Goal: Contribute content: Add original content to the website for others to see

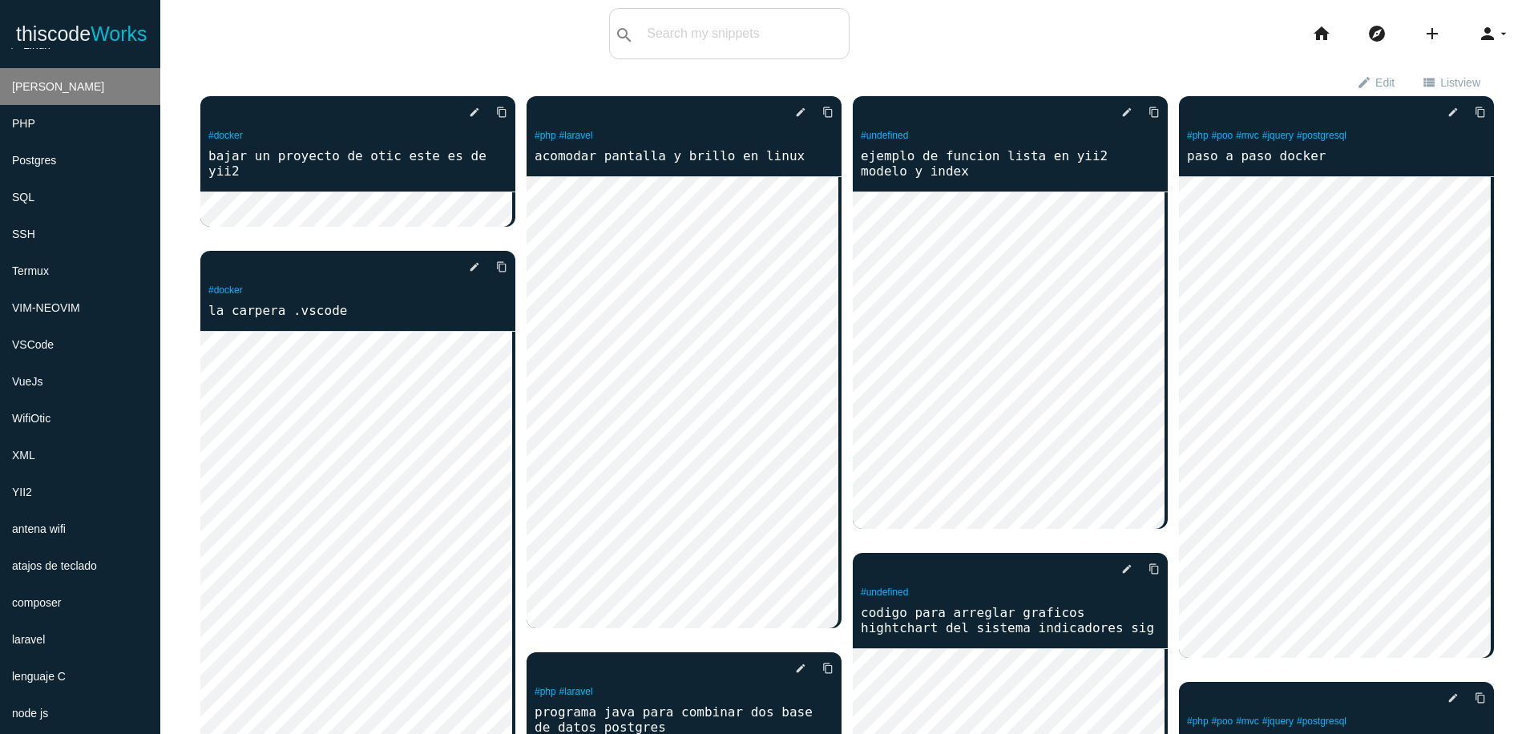
scroll to position [577, 0]
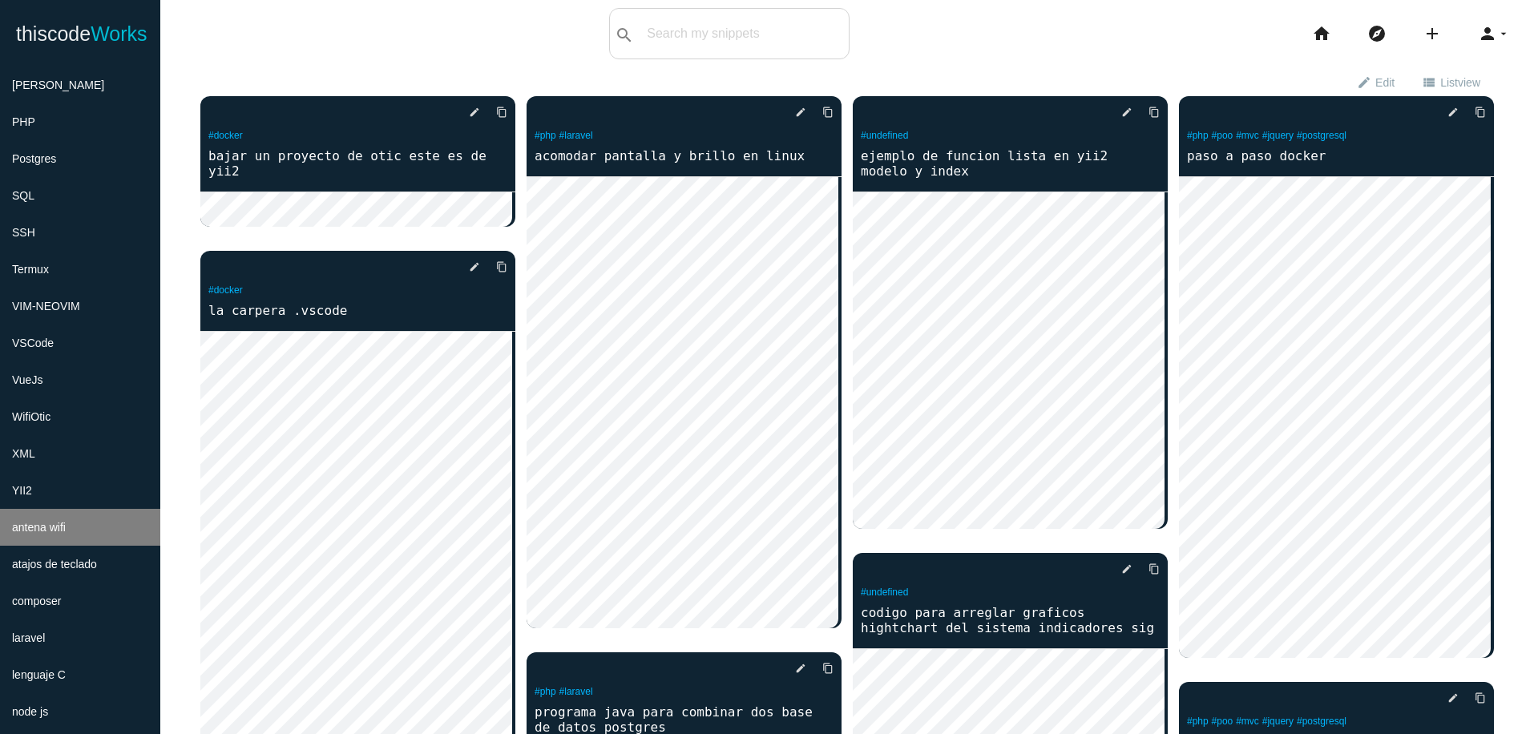
click at [119, 527] on li "antena wifi" at bounding box center [80, 527] width 160 height 37
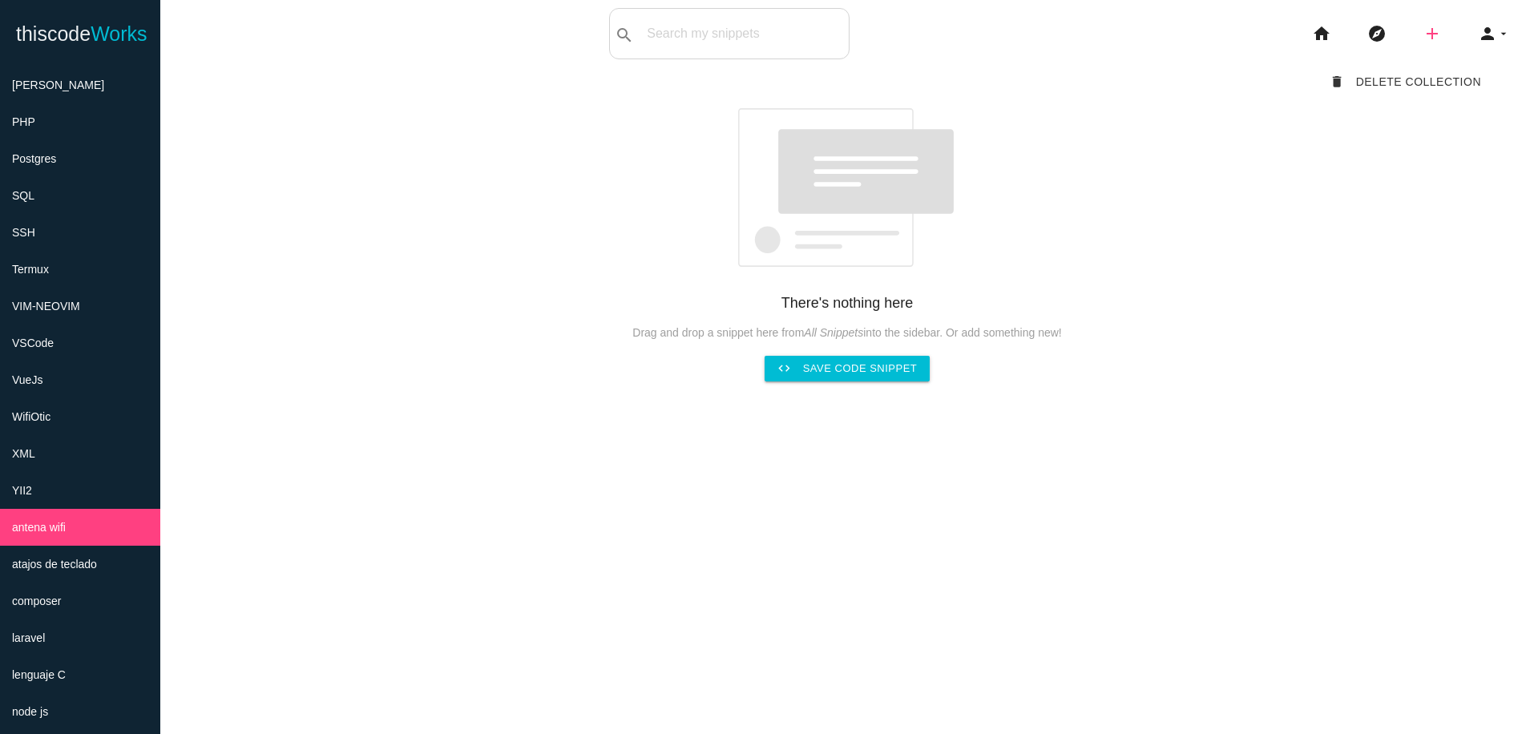
click at [1423, 40] on icon "add" at bounding box center [1432, 33] width 19 height 51
click at [1471, 22] on link "code Snippet" at bounding box center [1467, 28] width 112 height 40
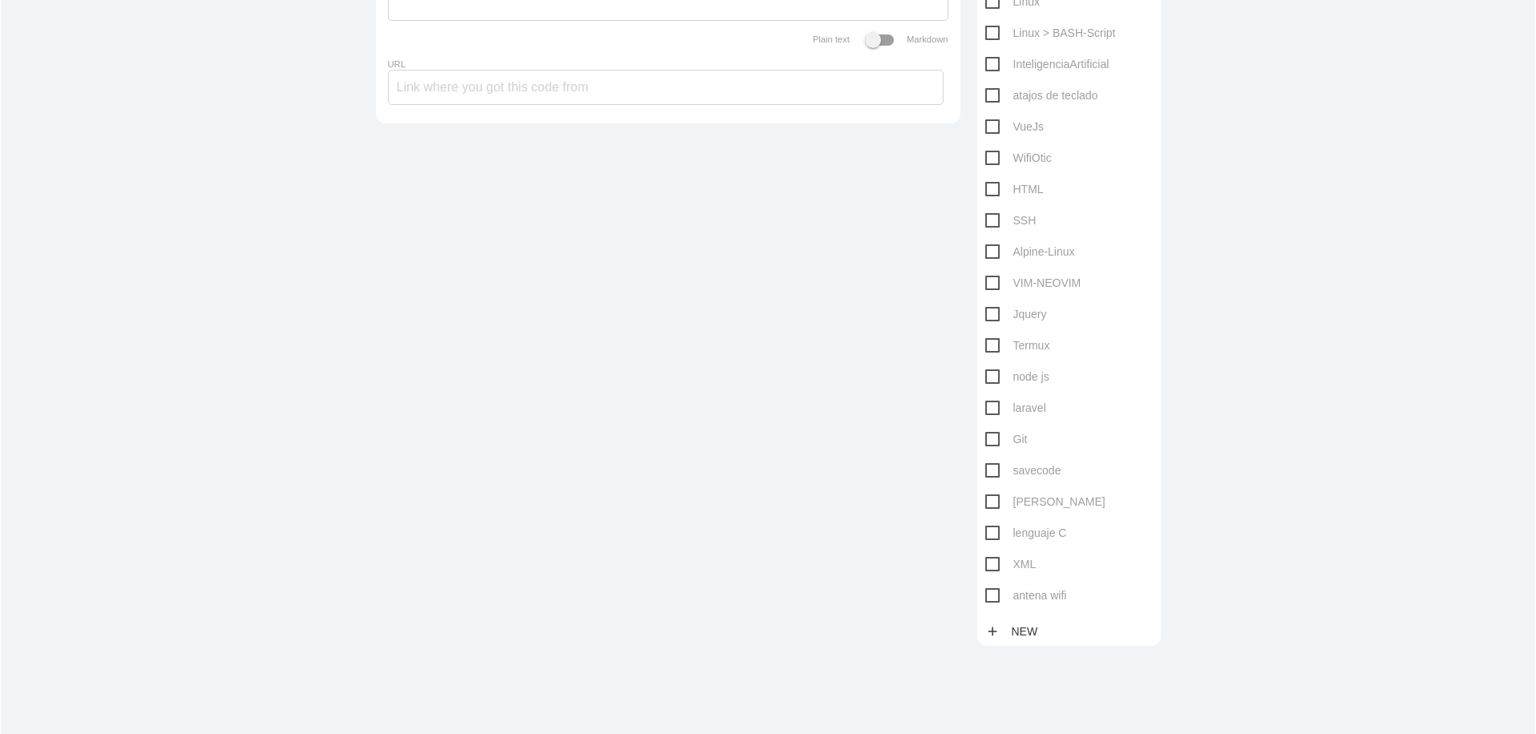
scroll to position [571, 0]
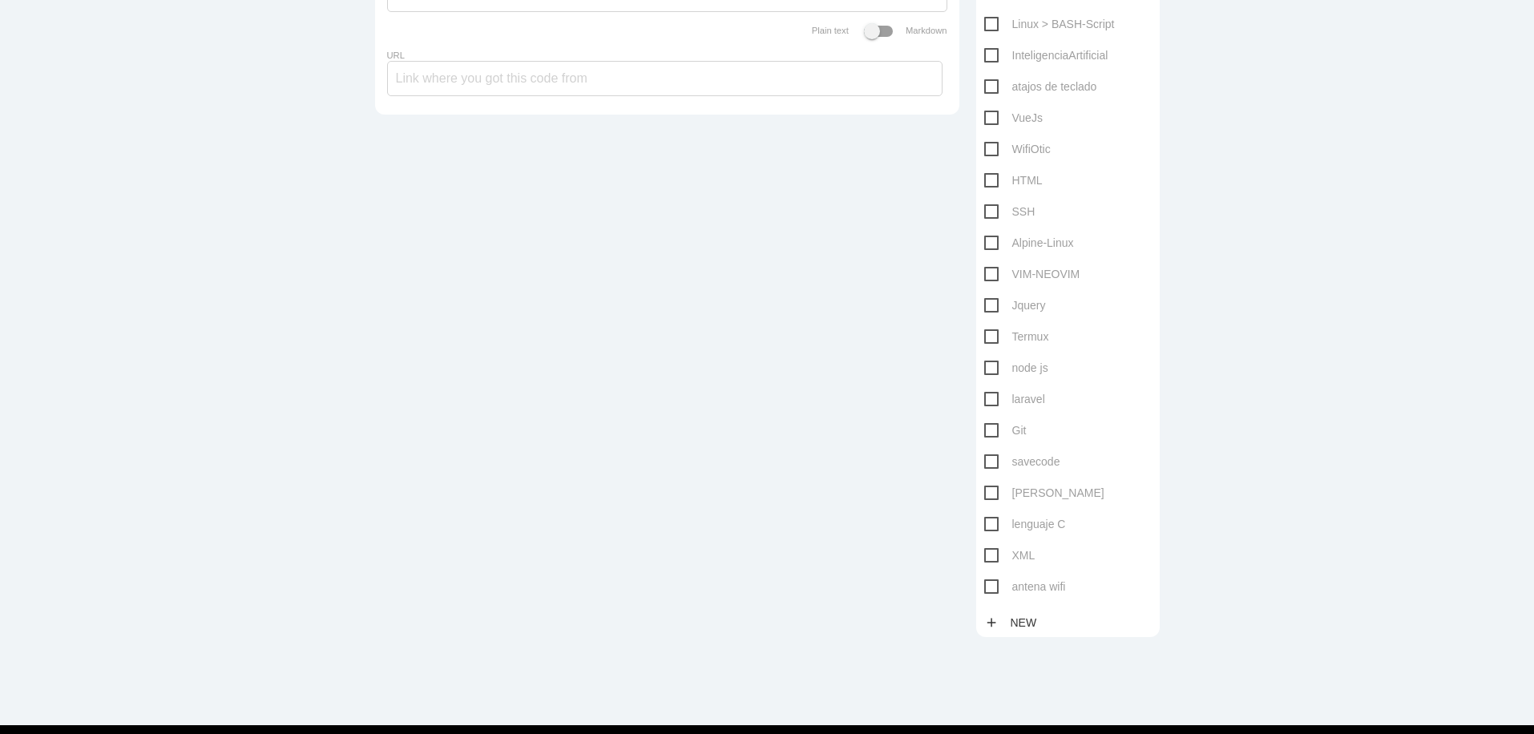
click at [992, 589] on span "antena wifi" at bounding box center [1025, 587] width 82 height 20
click at [992, 588] on input "antena wifi" at bounding box center [989, 582] width 10 height 10
checkbox input "true"
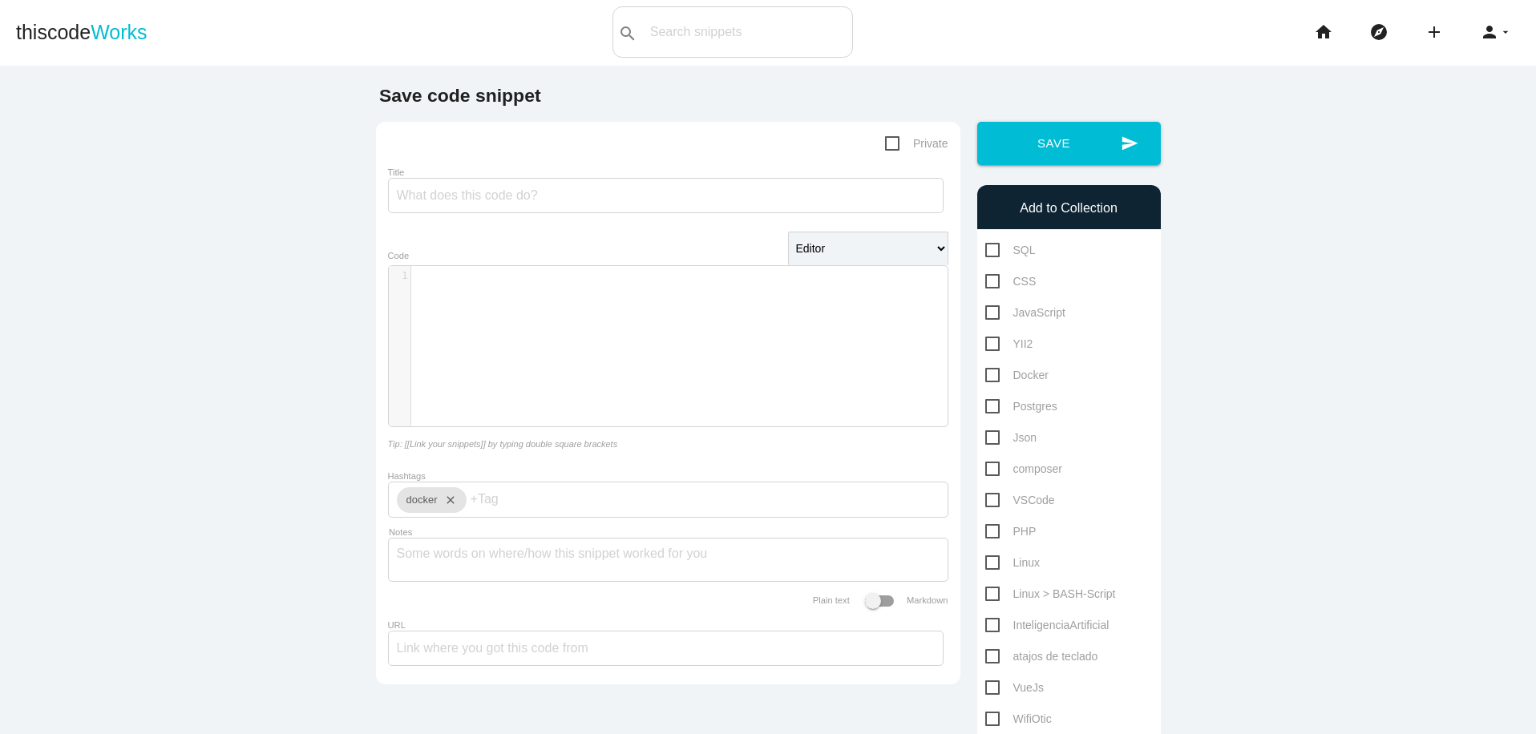
scroll to position [0, 0]
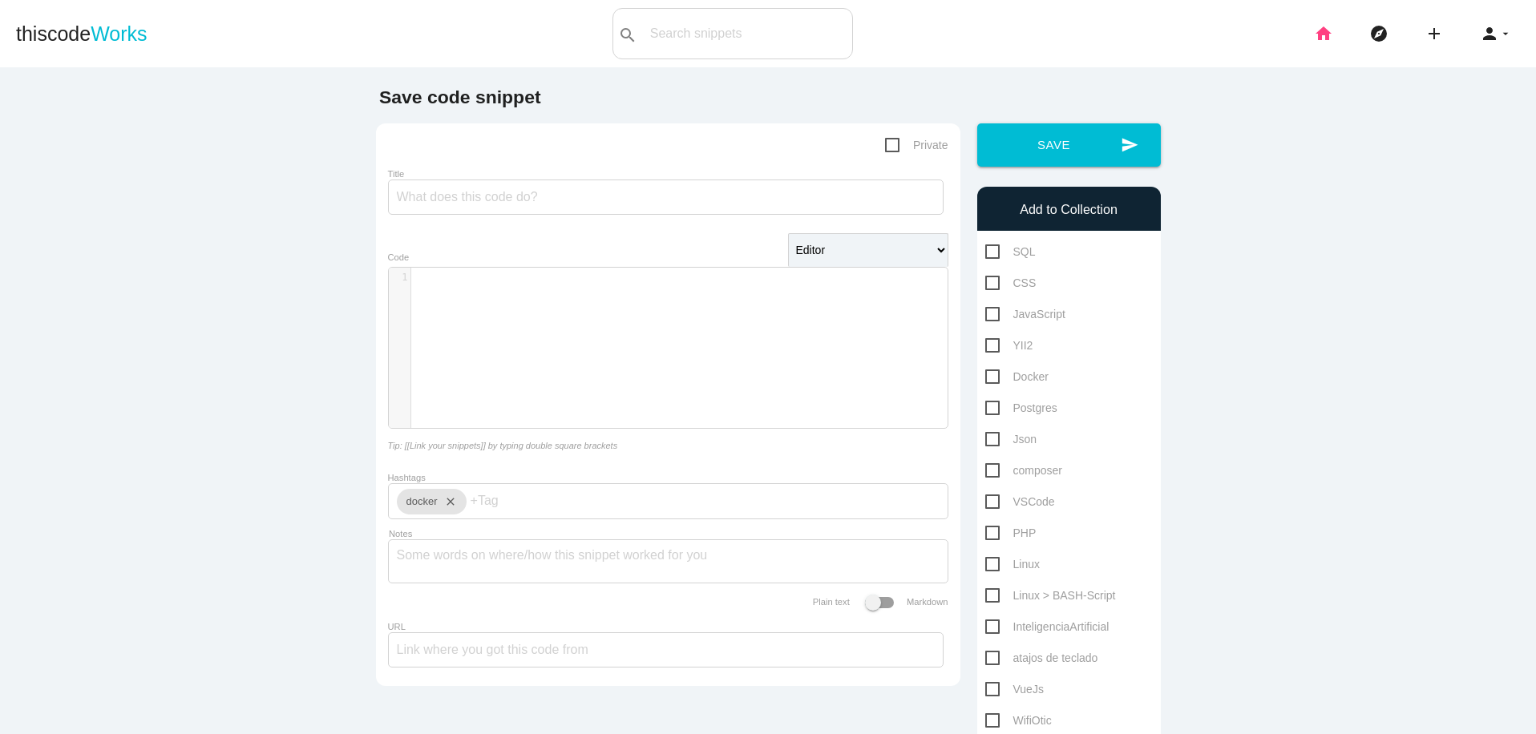
click at [1314, 41] on icon "home" at bounding box center [1323, 33] width 19 height 51
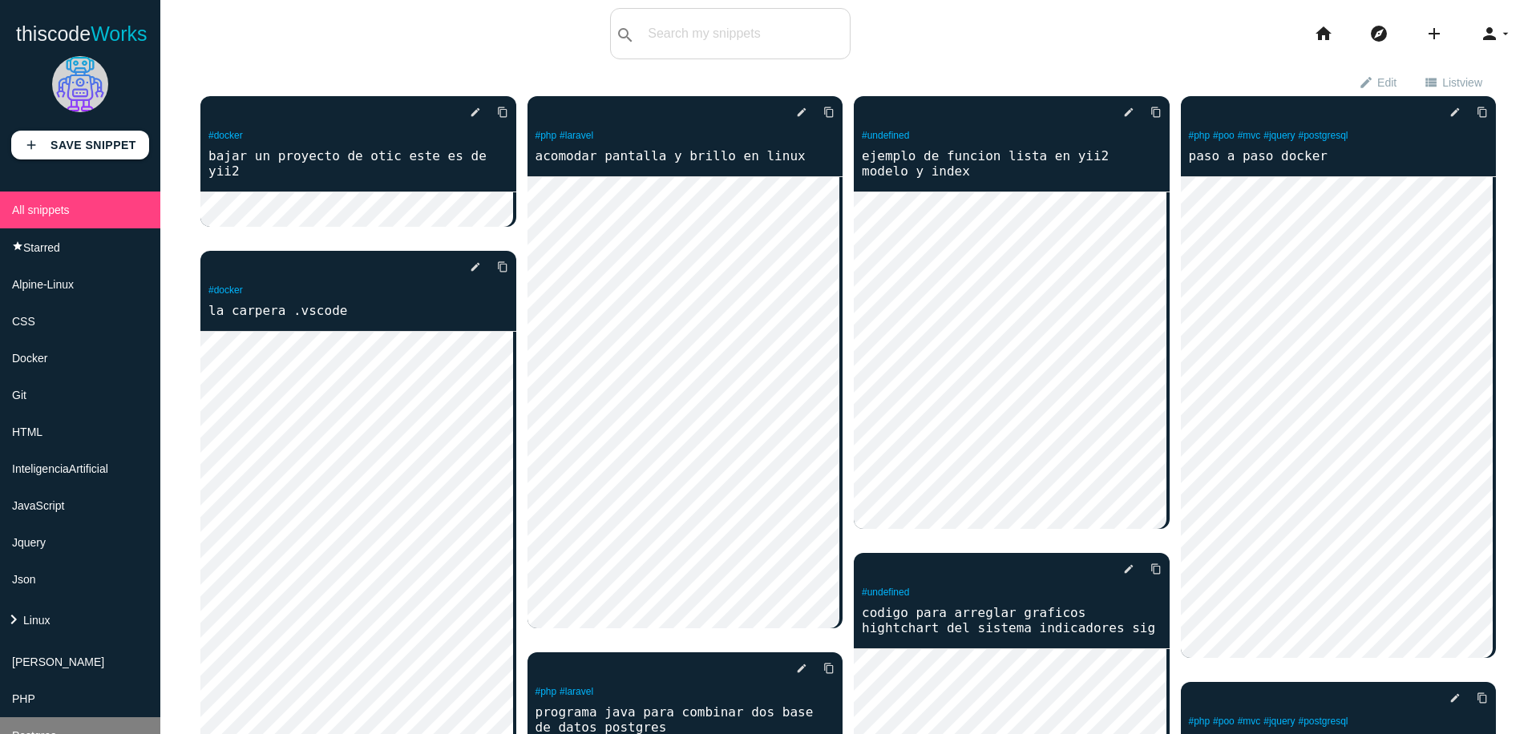
click at [82, 717] on li "Postgres" at bounding box center [80, 735] width 160 height 37
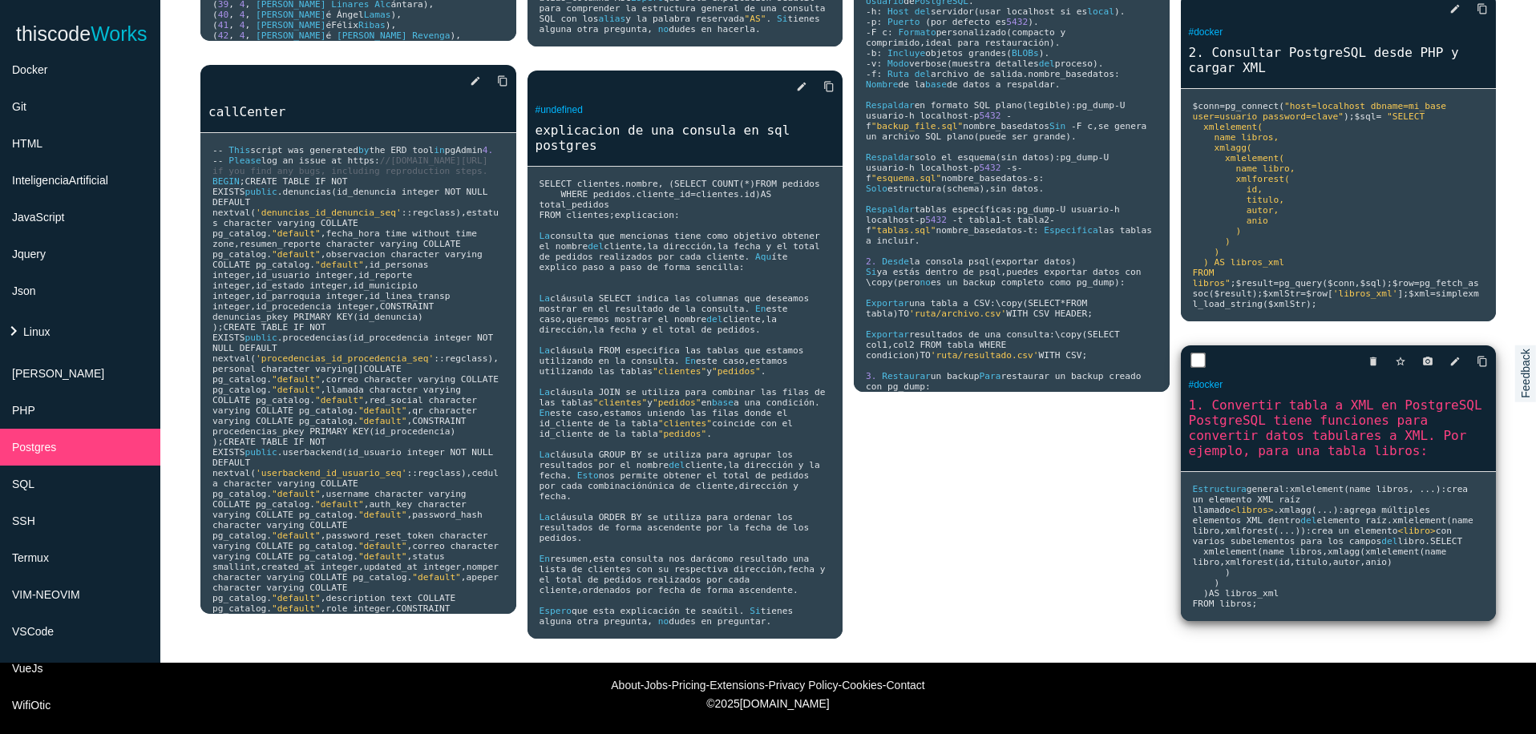
scroll to position [1250, 0]
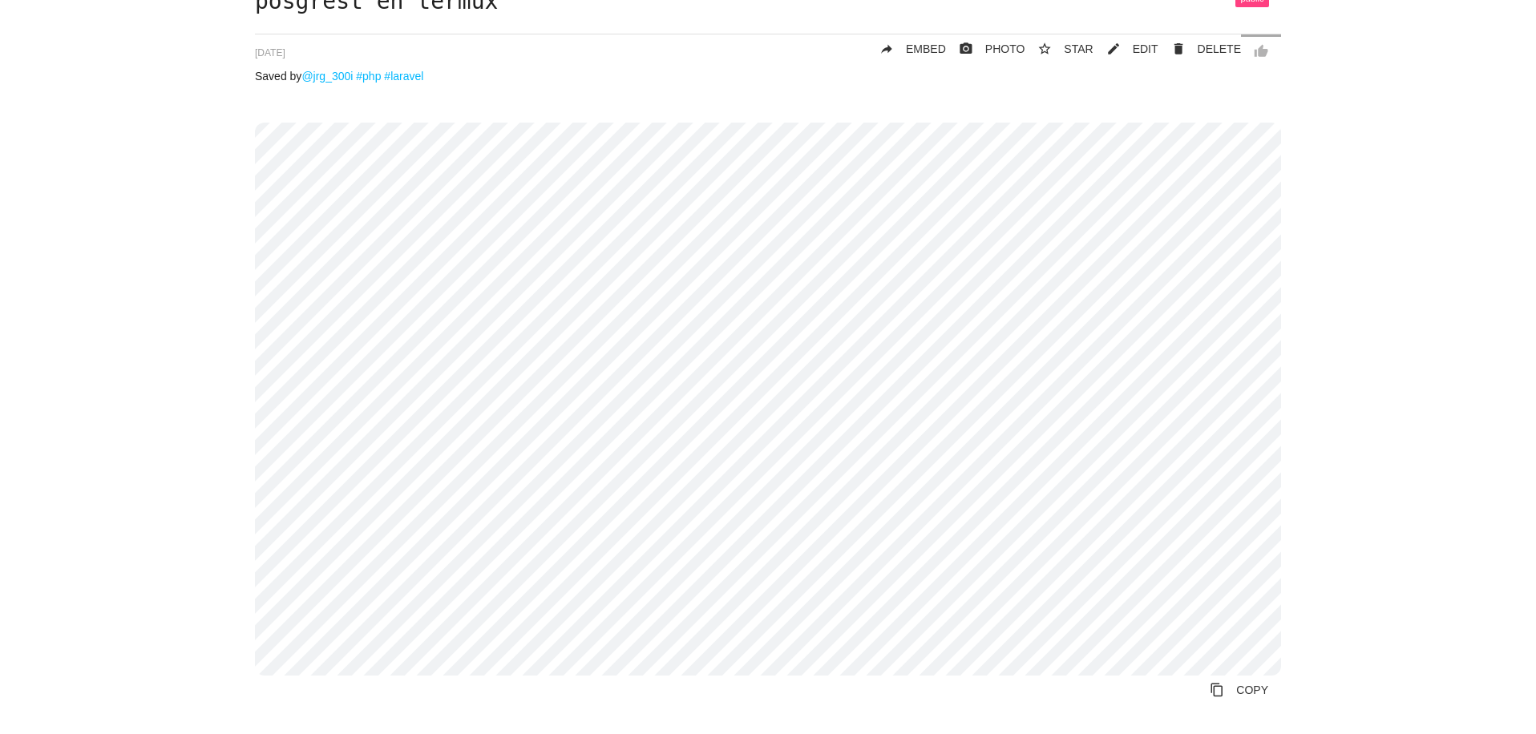
scroll to position [111, 0]
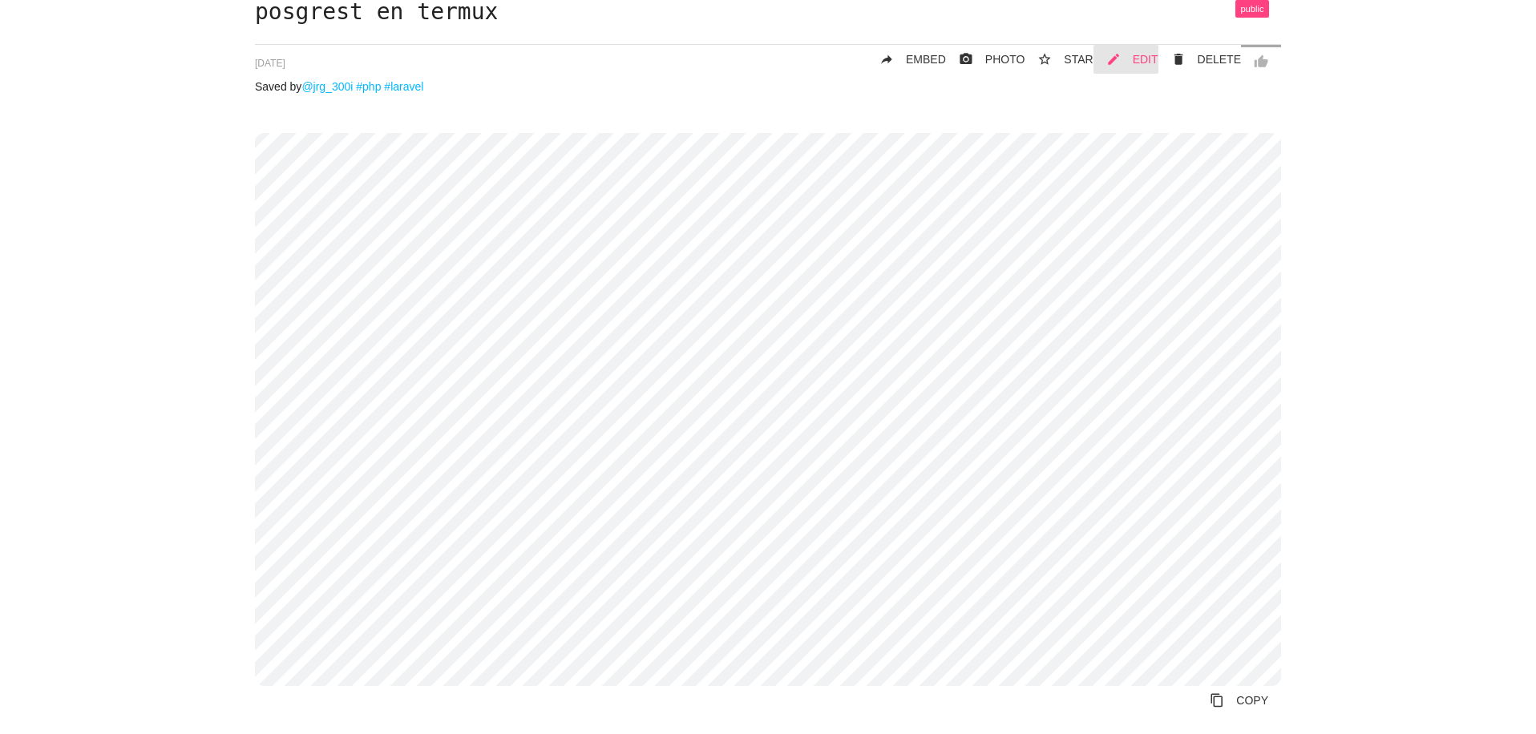
click at [1149, 60] on span "EDIT" at bounding box center [1146, 59] width 26 height 13
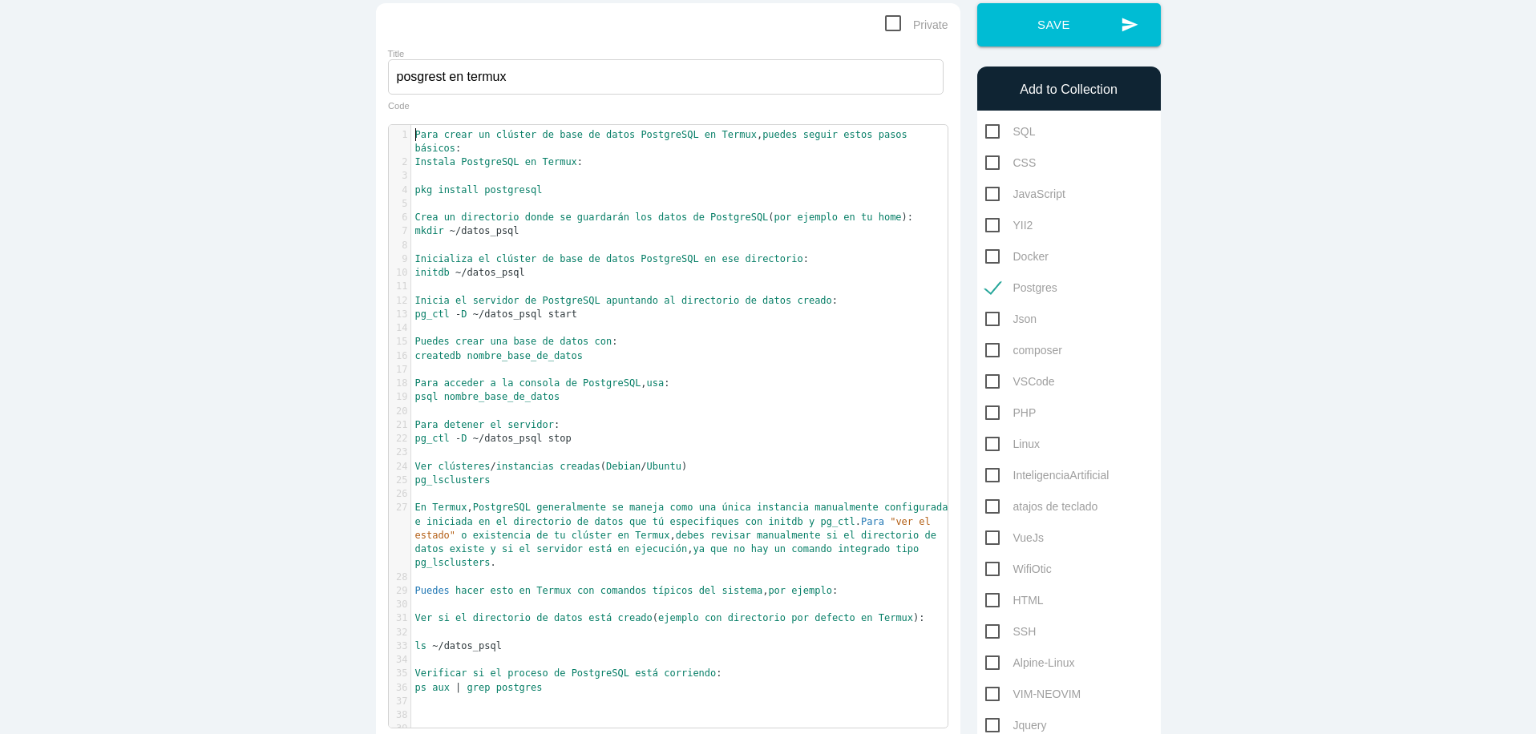
scroll to position [5, 0]
click at [411, 135] on pre "Para crear un clúster de base de datos PostgreSQL en Termux , puedes seguir est…" at bounding box center [685, 142] width 548 height 28
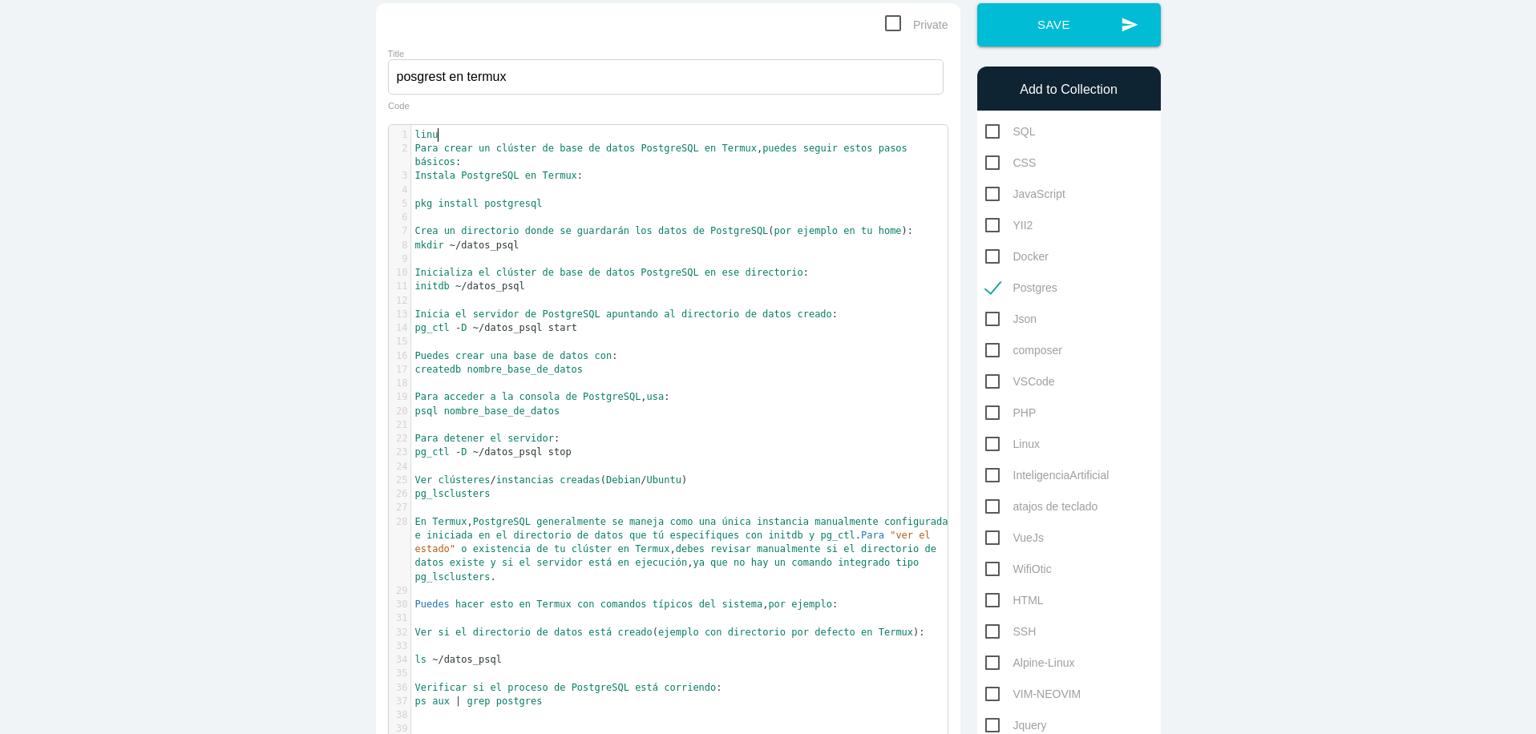
scroll to position [5, 20]
type textarea "linux;"
type textarea "posg"
type textarea "tgres:"
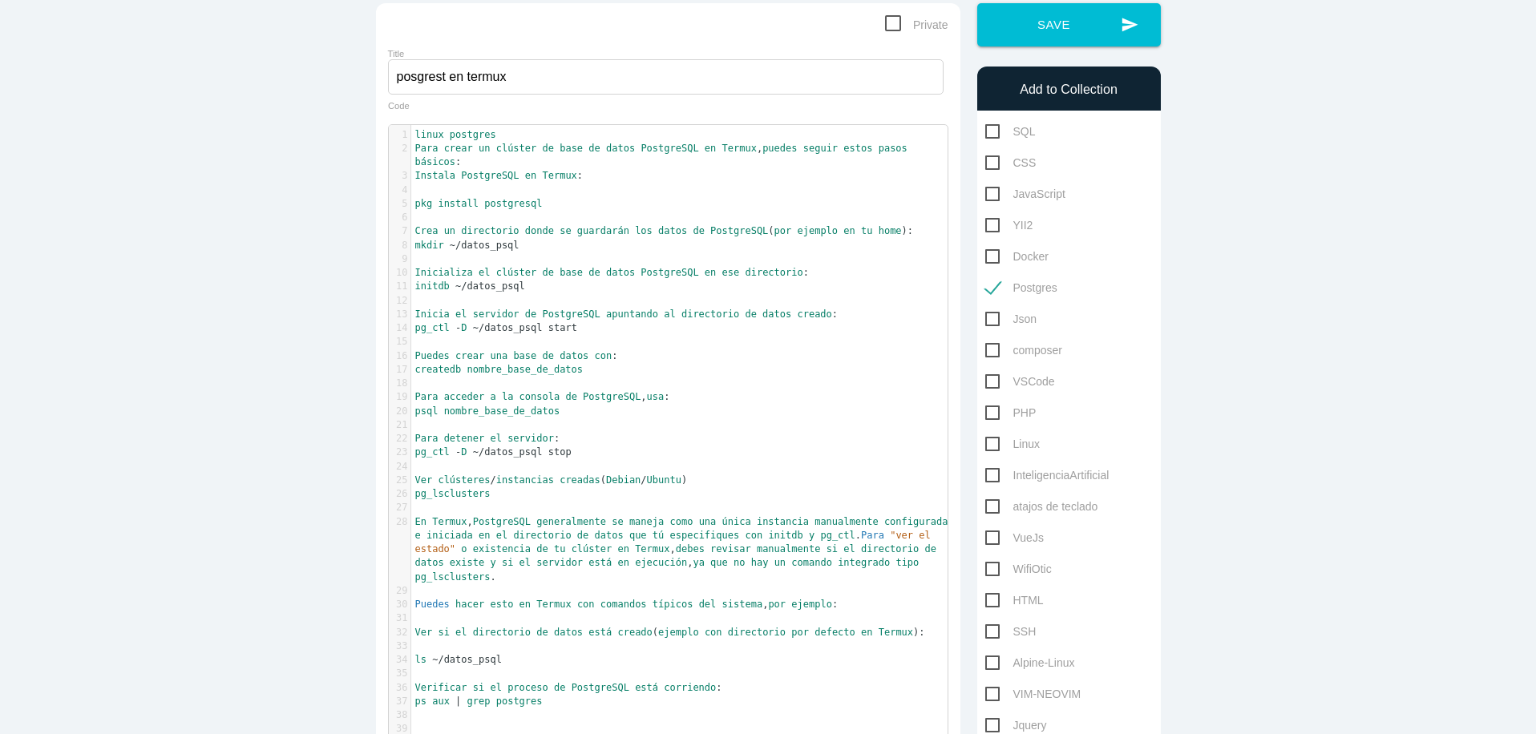
scroll to position [5, 24]
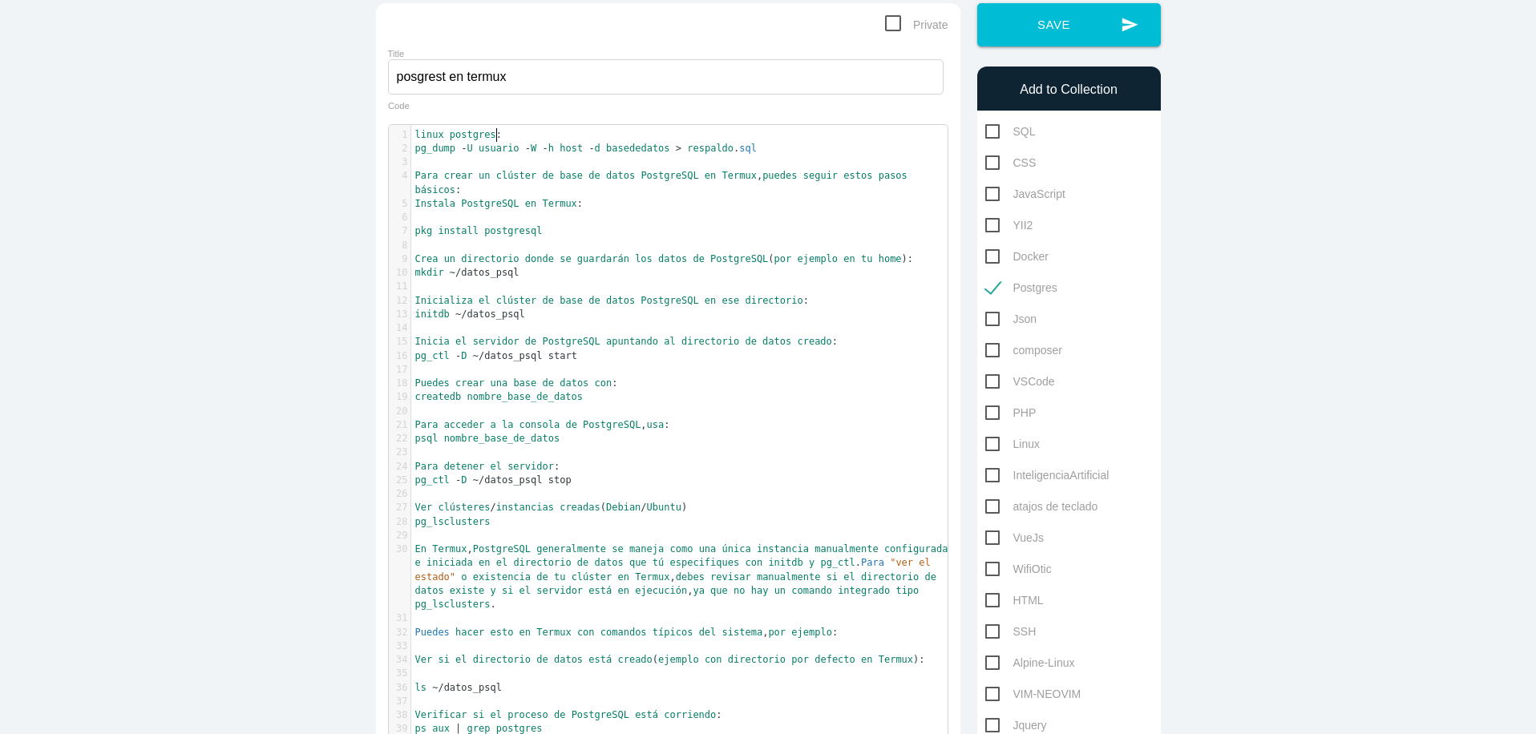
click at [489, 139] on span "postgres" at bounding box center [473, 134] width 46 height 11
type textarea "en"
type textarea "respaldo"
click at [771, 147] on pre "pg_dump - U usuario - W - h host - d basededatos > respaldo . sql" at bounding box center [685, 149] width 548 height 14
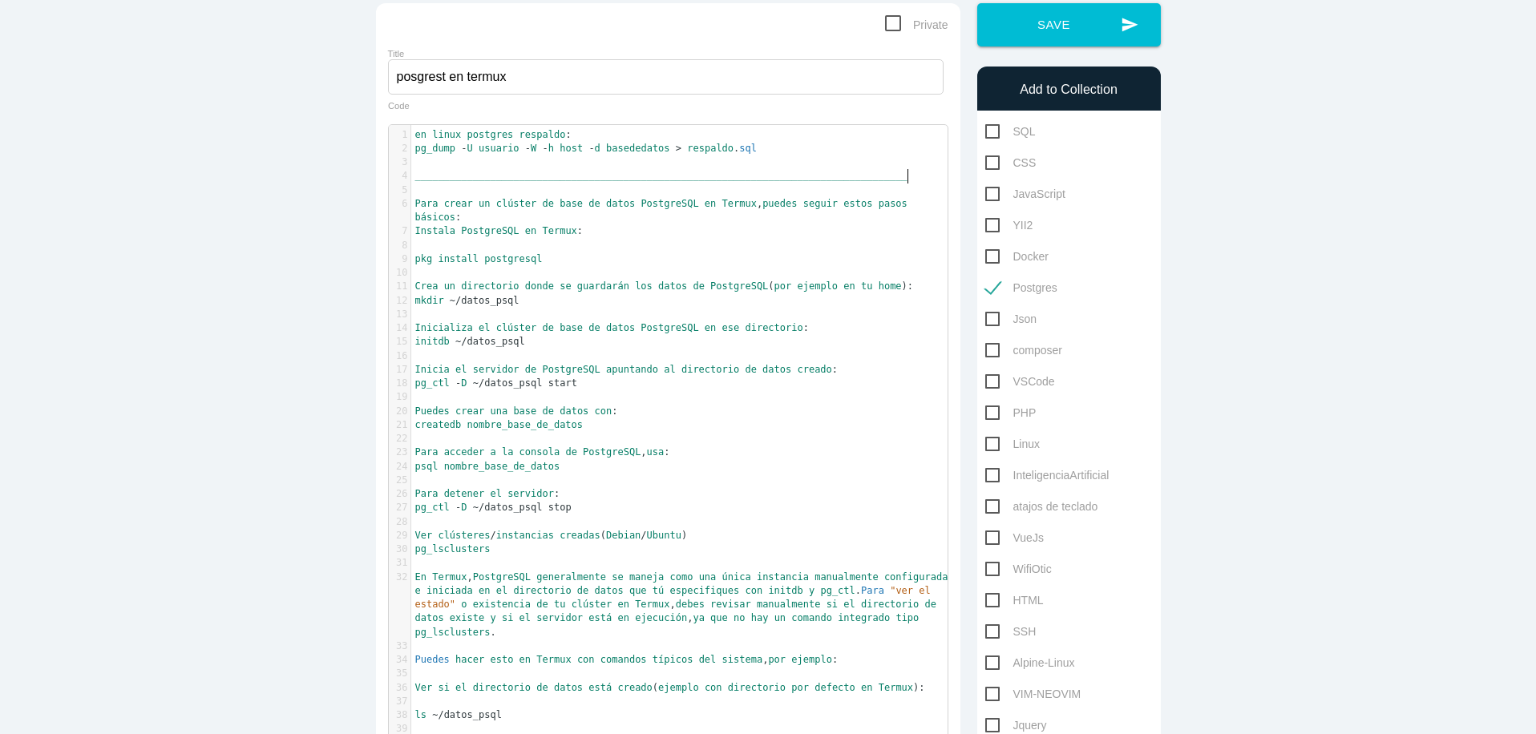
type textarea "_______________________________________________________________________________…"
click at [772, 146] on pre "pg_dump - U usuario - W - h host - d basededatos > respaldo . sql" at bounding box center [685, 149] width 548 height 14
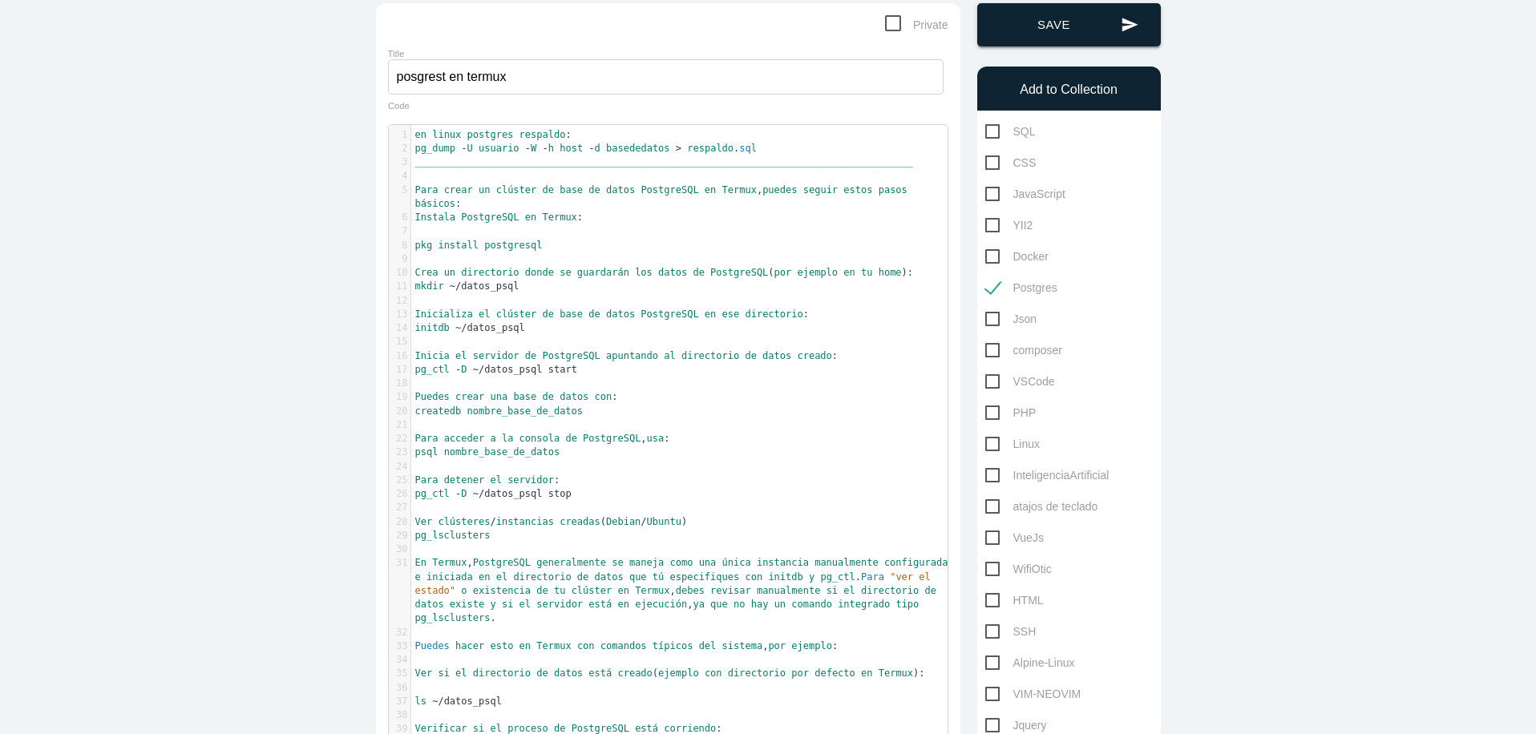
click at [1099, 30] on button "send Save" at bounding box center [1069, 24] width 184 height 43
